Goal: Task Accomplishment & Management: Complete application form

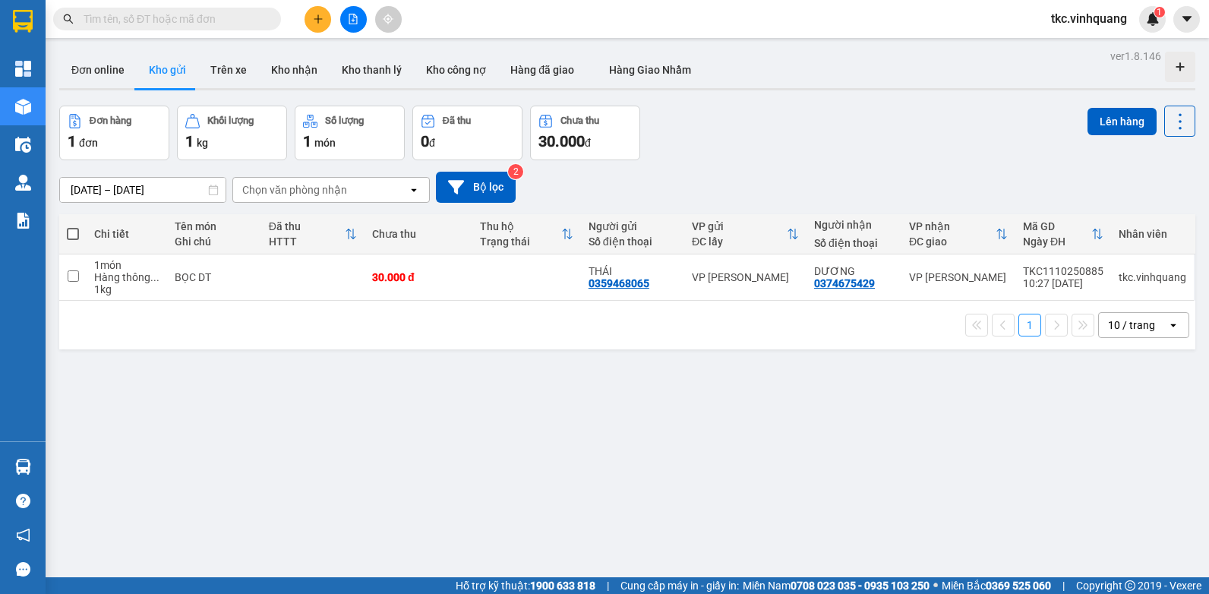
click at [318, 24] on icon "plus" at bounding box center [318, 19] width 11 height 11
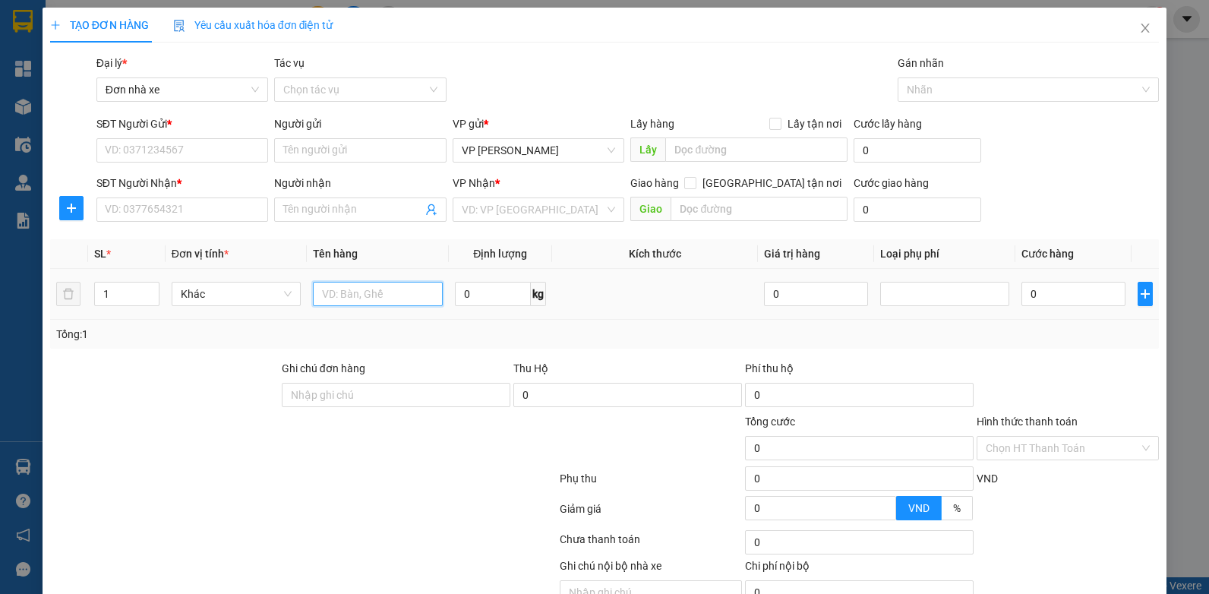
click at [372, 292] on input "text" at bounding box center [378, 294] width 130 height 24
click at [372, 289] on input "BỌC MÁY" at bounding box center [378, 294] width 130 height 24
type input "BỌC MÁY"
click at [195, 151] on input "SĐT Người Gửi *" at bounding box center [182, 150] width 172 height 24
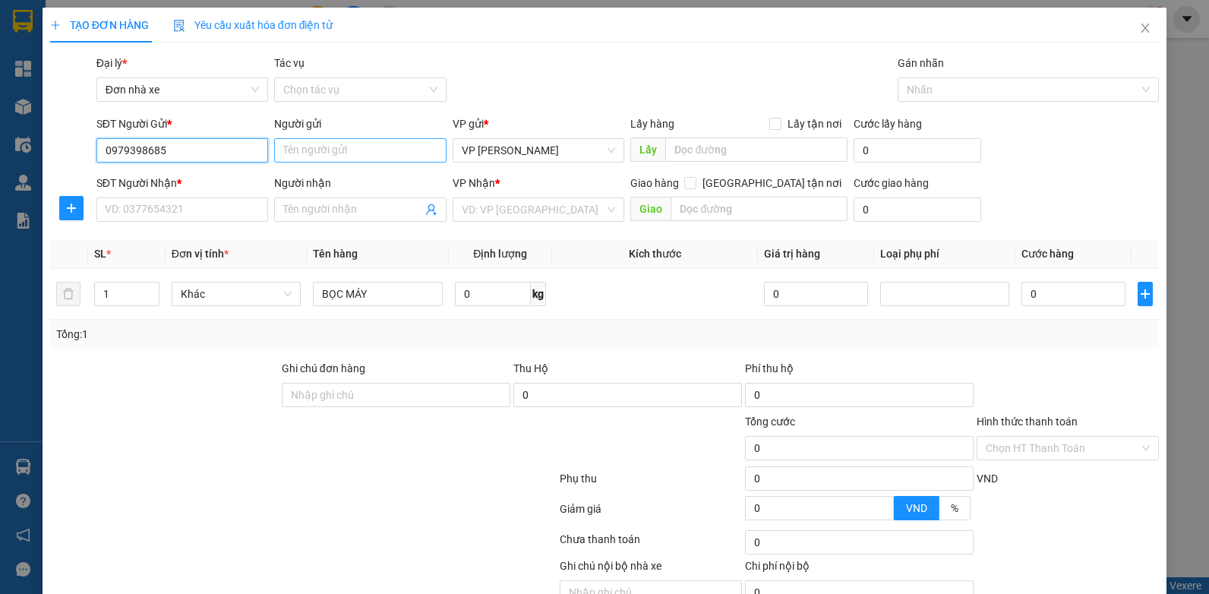
type input "0979398685"
click at [325, 153] on input "Người gửi" at bounding box center [360, 150] width 172 height 24
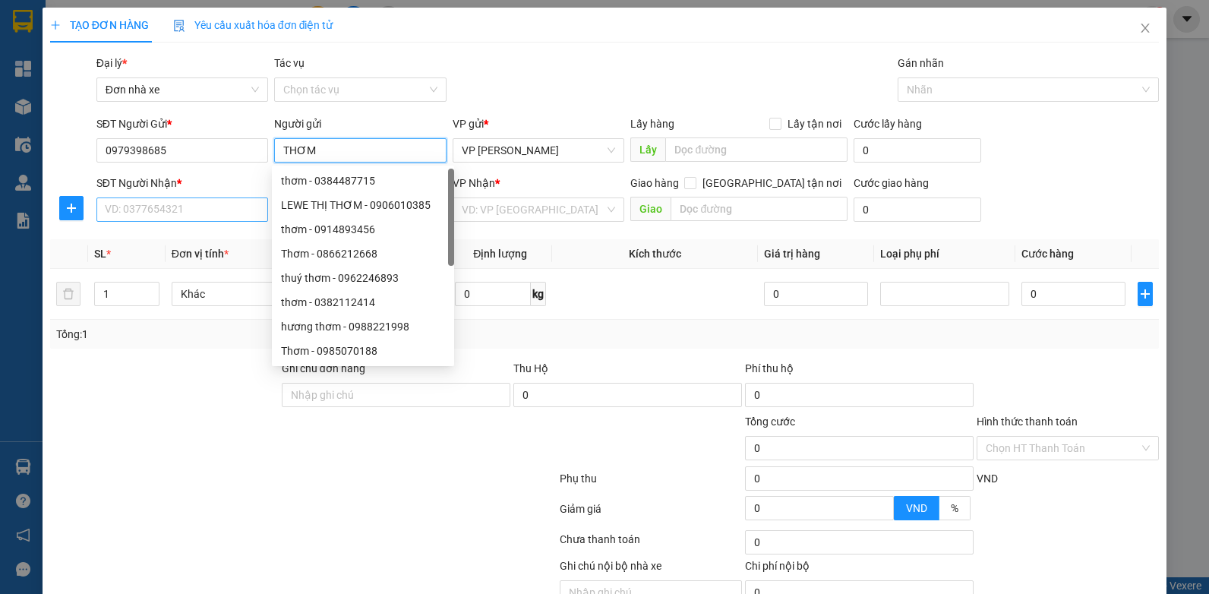
type input "THƠM"
click at [214, 202] on input "SĐT Người Nhận *" at bounding box center [182, 209] width 172 height 24
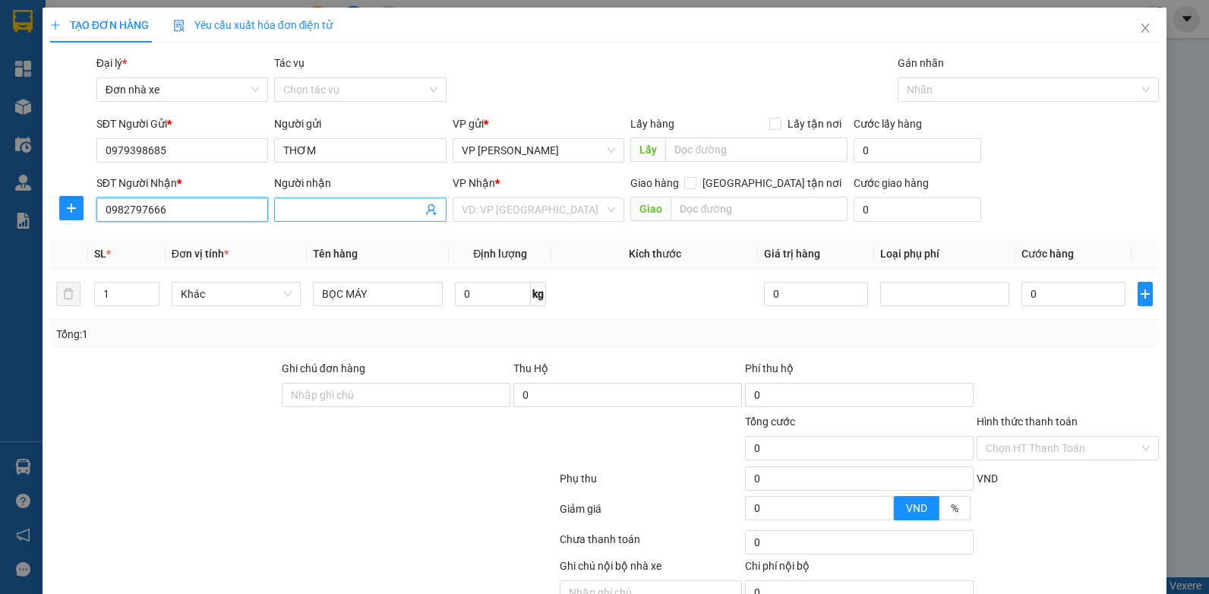
type input "0982797666"
click at [362, 211] on input "Người nhận" at bounding box center [352, 209] width 139 height 17
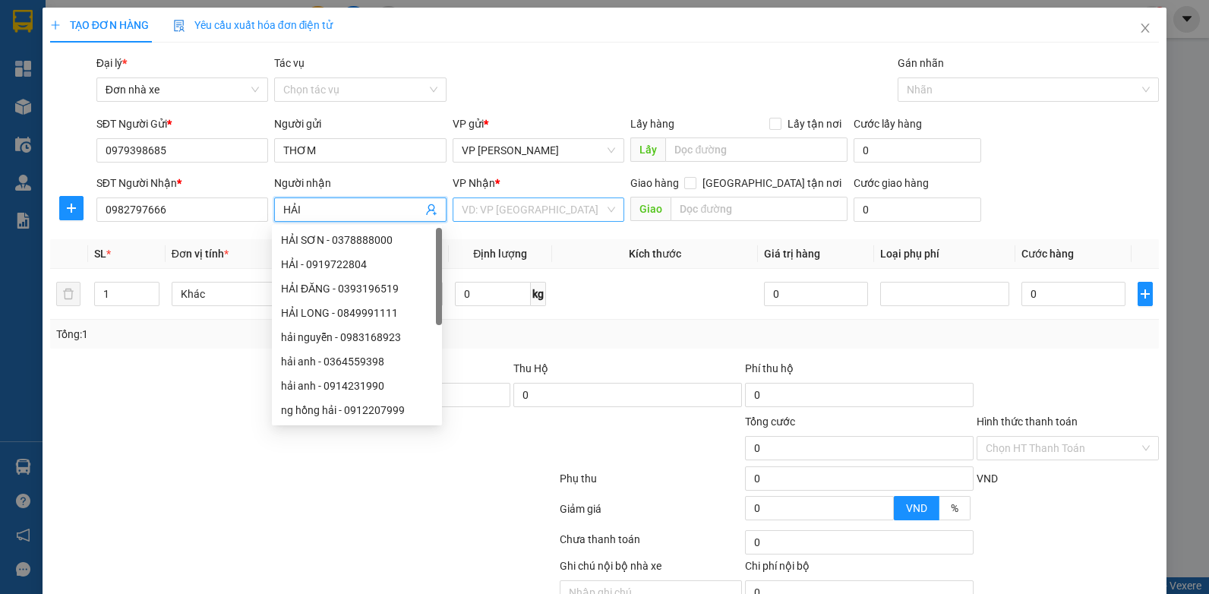
type input "HẢI"
click at [501, 210] on input "search" at bounding box center [534, 209] width 144 height 23
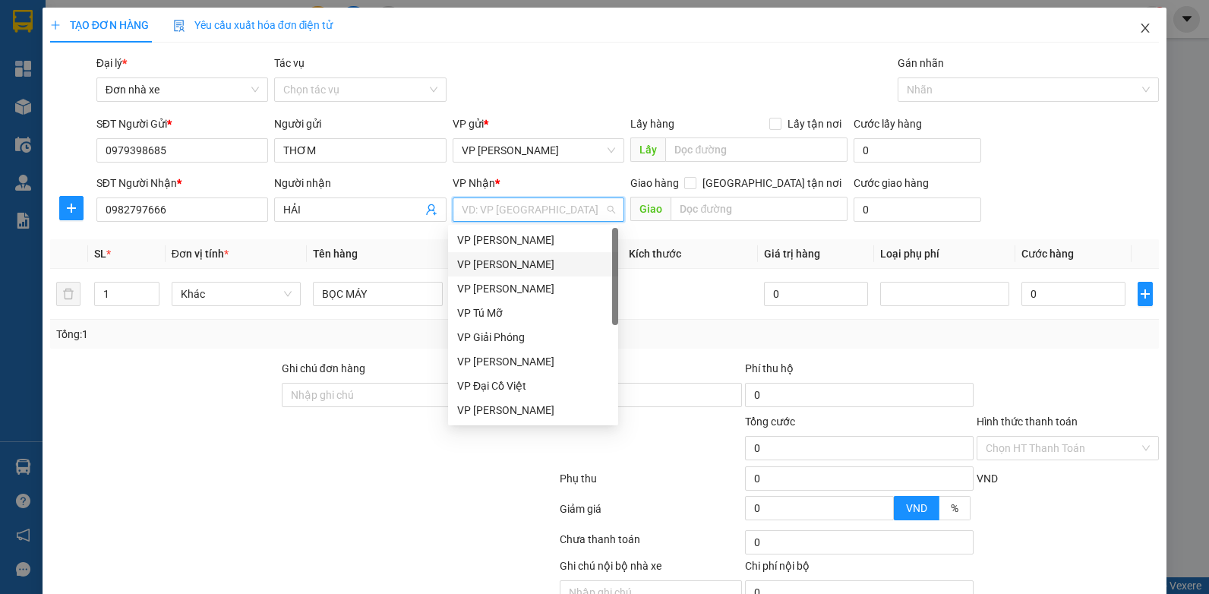
click at [1142, 30] on icon "close" at bounding box center [1146, 28] width 8 height 9
